Goal: Information Seeking & Learning: Find specific fact

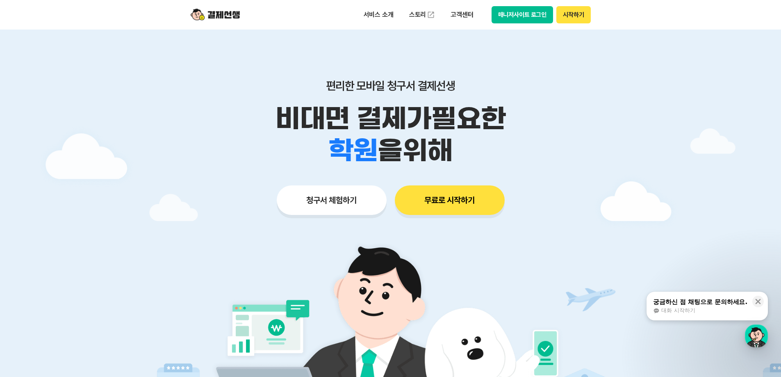
click at [516, 13] on button "매니저사이트 로그인" at bounding box center [523, 14] width 62 height 17
click at [381, 14] on p "서비스 소개" at bounding box center [378, 14] width 41 height 15
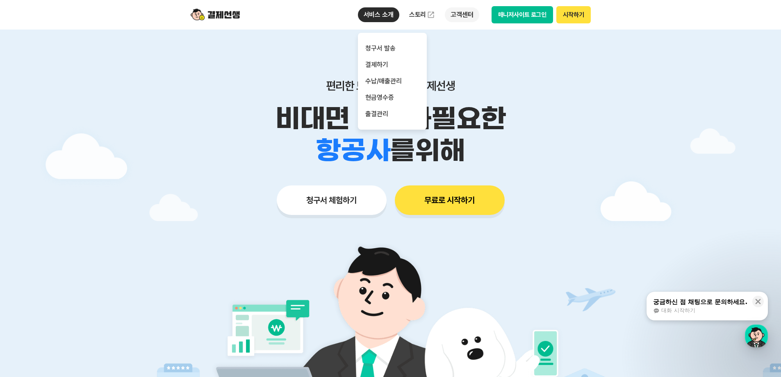
click at [461, 20] on p "고객센터" at bounding box center [462, 14] width 34 height 15
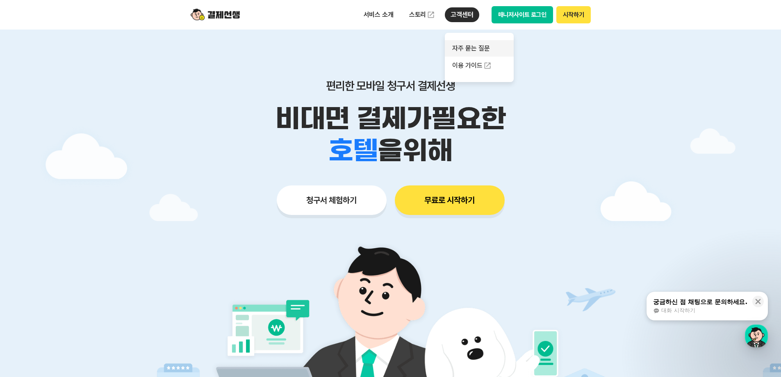
click at [467, 49] on link "자주 묻는 질문" at bounding box center [479, 48] width 69 height 16
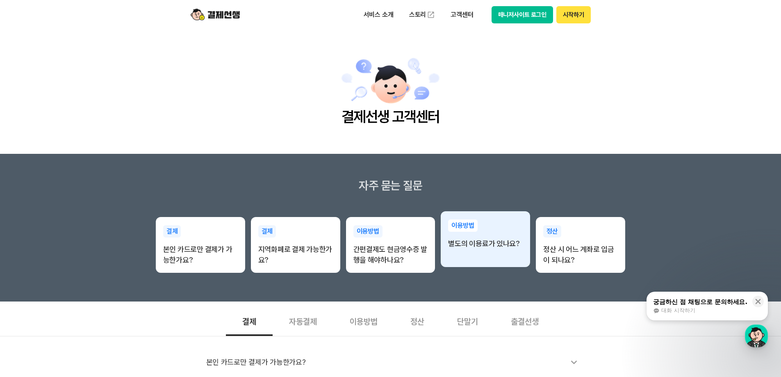
click at [493, 251] on div "이용방법 별도의 이용료가 있나요?" at bounding box center [485, 234] width 89 height 46
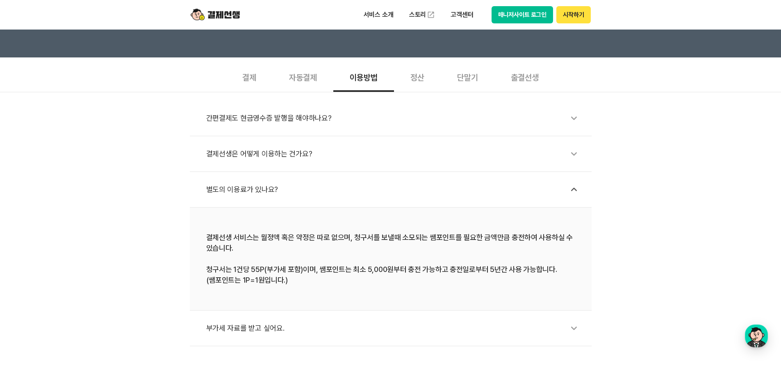
scroll to position [246, 0]
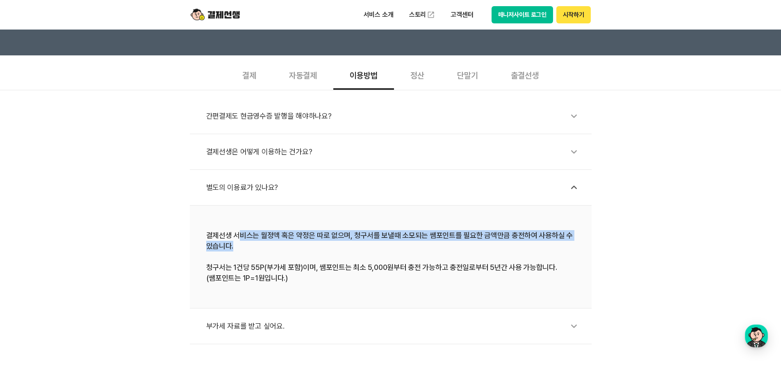
drag, startPoint x: 242, startPoint y: 237, endPoint x: 500, endPoint y: 242, distance: 257.6
click at [499, 242] on div "결제선생 서비스는 월정액 혹은 약정은 따로 없으며, 청구서를 보낼때 소모되는 쌤포인트를 필요한 금액만큼 충전하여 사용하실 수 있습니다. 청구서…" at bounding box center [390, 256] width 369 height 53
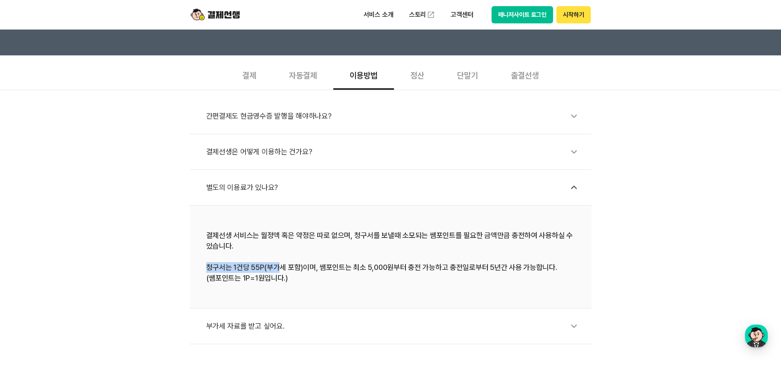
drag, startPoint x: 202, startPoint y: 268, endPoint x: 331, endPoint y: 269, distance: 128.8
click at [309, 269] on li "결제선생 서비스는 월정액 혹은 약정은 따로 없으며, 청구서를 보낼때 소모되는 쌤포인트를 필요한 금액만큼 충전하여 사용하실 수 있습니다. 청구서…" at bounding box center [391, 256] width 402 height 103
click at [377, 282] on div "결제선생 서비스는 월정액 혹은 약정은 따로 없으며, 청구서를 보낼때 소모되는 쌤포인트를 필요한 금액만큼 충전하여 사용하실 수 있습니다. 청구서…" at bounding box center [390, 256] width 369 height 53
click at [353, 328] on div "부가세 자료를 받고 싶어요." at bounding box center [394, 326] width 377 height 19
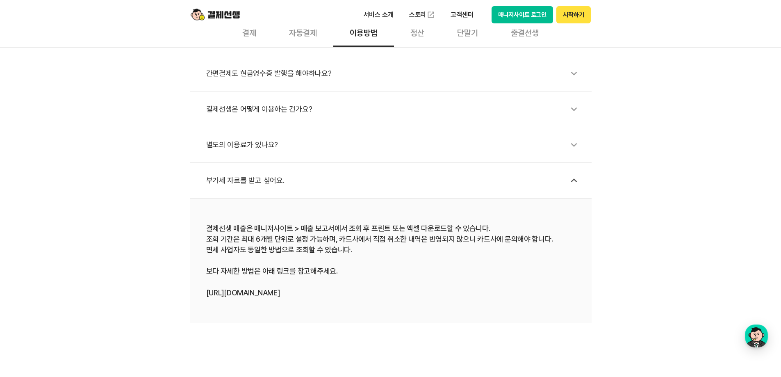
scroll to position [328, 0]
